Goal: Navigation & Orientation: Find specific page/section

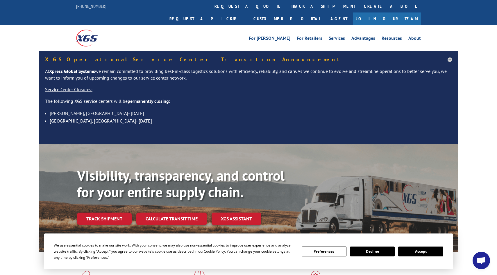
click at [401, 12] on link "Join Our Team" at bounding box center [387, 18] width 68 height 12
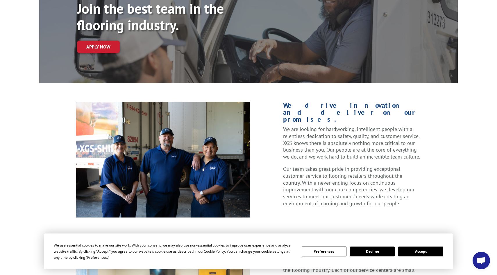
scroll to position [75, 0]
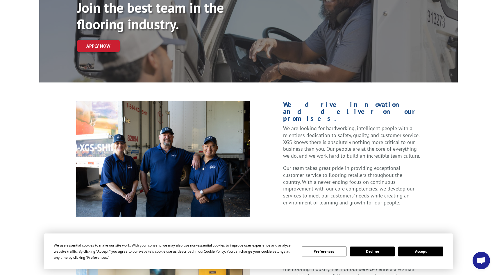
click at [378, 251] on button "Decline" at bounding box center [372, 252] width 45 height 10
